Goal: Information Seeking & Learning: Learn about a topic

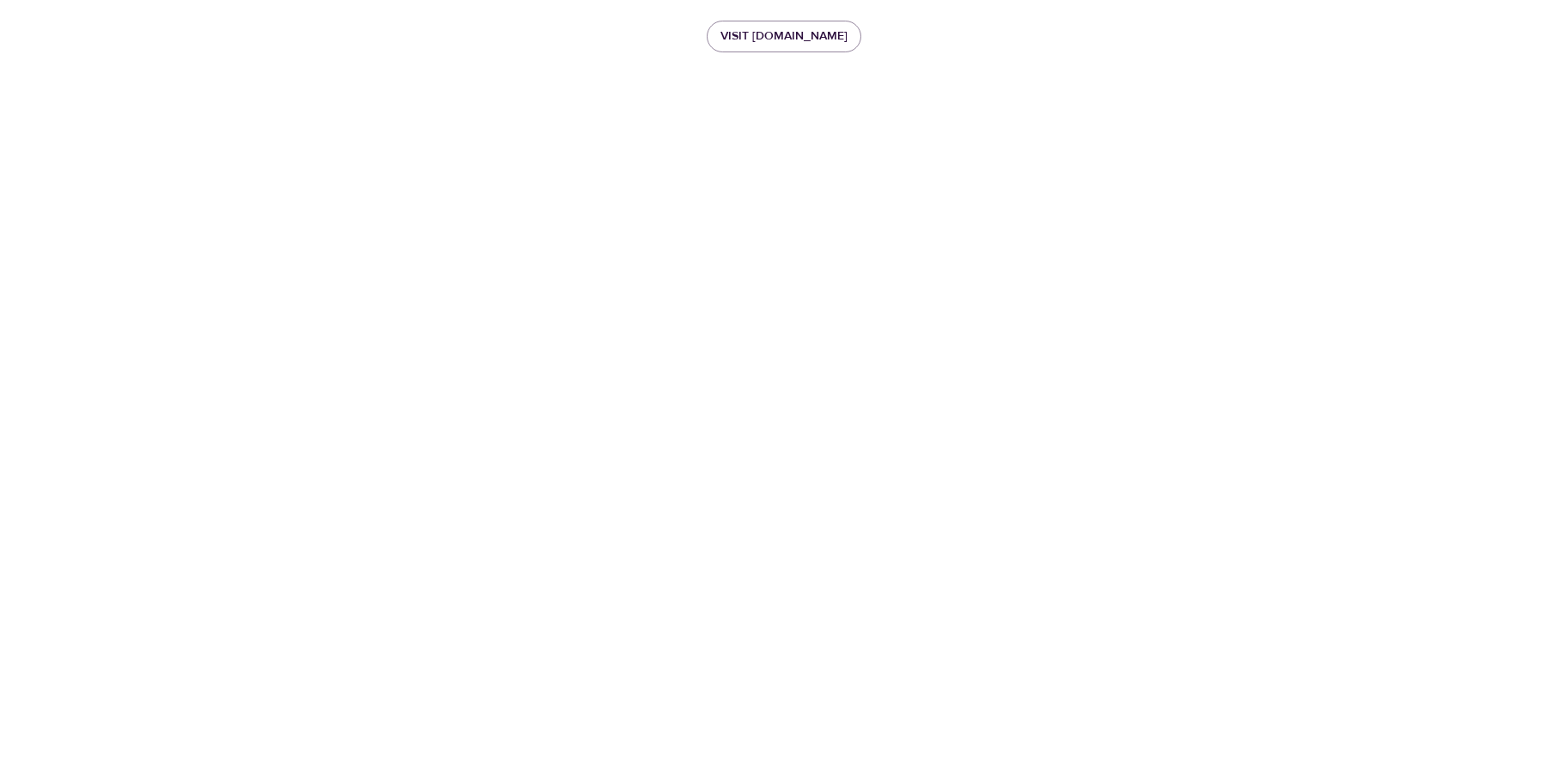
click at [737, 116] on div "Visit [DOMAIN_NAME]" at bounding box center [784, 378] width 1568 height 757
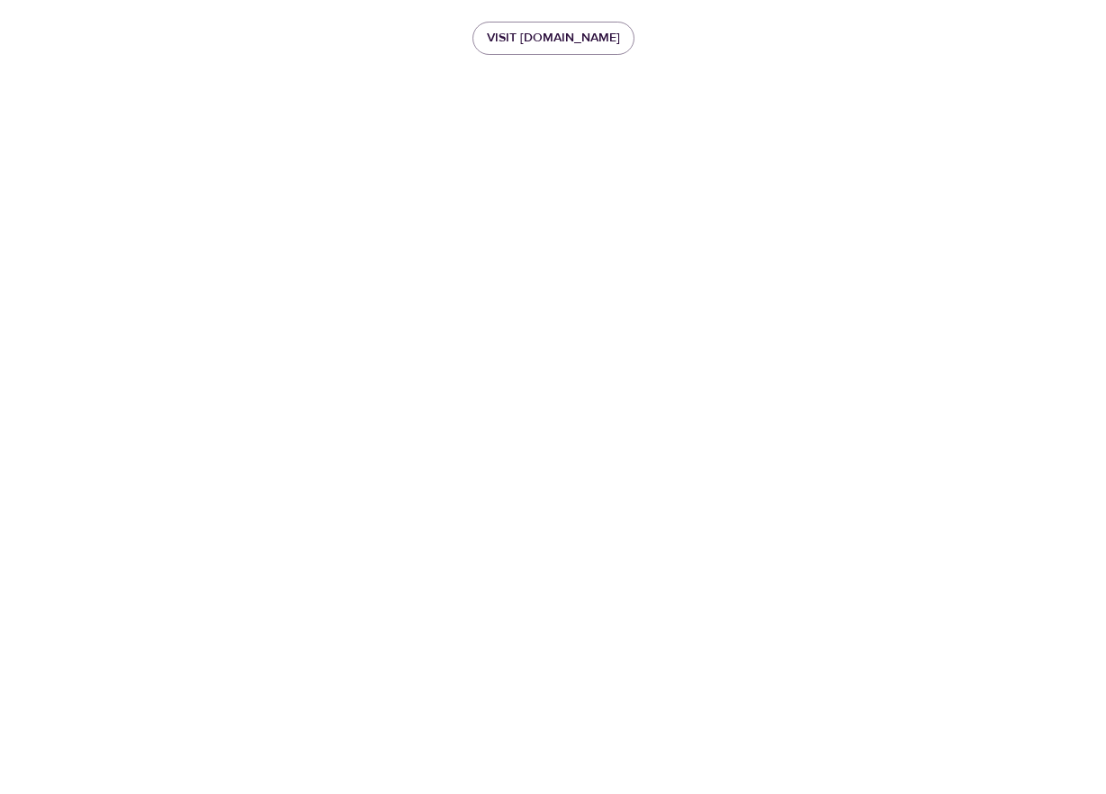
click at [447, 525] on div "Visit [DOMAIN_NAME]" at bounding box center [553, 397] width 1106 height 794
